Goal: Task Accomplishment & Management: Manage account settings

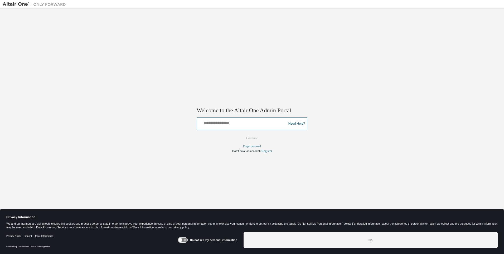
click at [214, 123] on input "text" at bounding box center [242, 123] width 87 height 8
click at [213, 123] on input "text" at bounding box center [242, 123] width 87 height 8
type input "**********"
click at [251, 136] on button "Continue" at bounding box center [252, 138] width 23 height 8
